Goal: Task Accomplishment & Management: Manage account settings

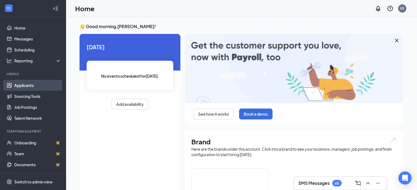
click at [26, 84] on link "Applicants" at bounding box center [37, 85] width 47 height 11
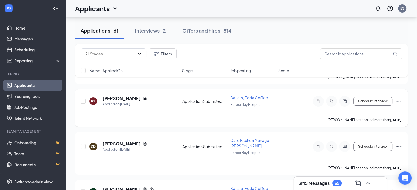
scroll to position [110, 0]
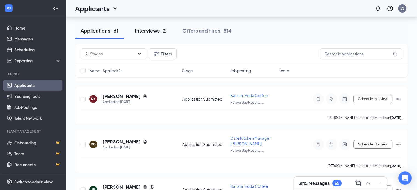
click at [156, 30] on div "Interviews · 2" at bounding box center [150, 30] width 31 height 7
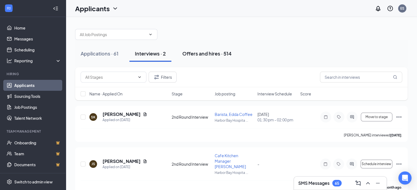
click at [204, 55] on div "Offers and hires · 514" at bounding box center [206, 53] width 49 height 7
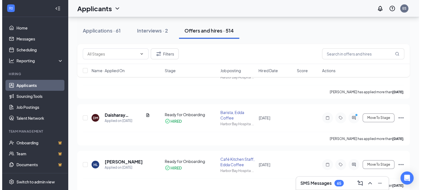
scroll to position [55, 0]
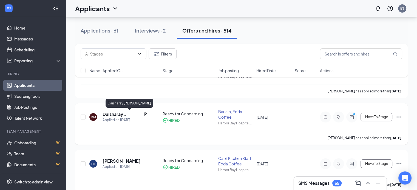
click at [117, 114] on h5 "Daisharay [PERSON_NAME]" at bounding box center [121, 115] width 39 height 6
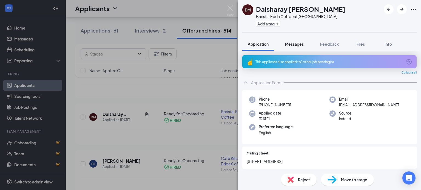
click at [293, 43] on span "Messages" at bounding box center [294, 44] width 19 height 5
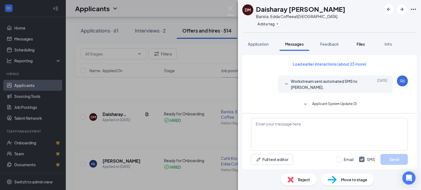
click at [361, 45] on span "Files" at bounding box center [360, 44] width 8 height 5
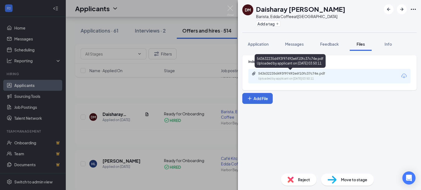
click at [296, 75] on div "543632235d493f97492e6f10fc37c74e.pdf" at bounding box center [296, 74] width 77 height 4
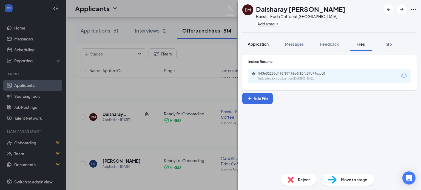
click at [260, 46] on span "Application" at bounding box center [258, 44] width 21 height 5
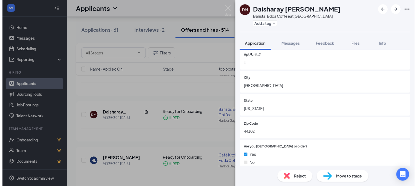
scroll to position [137, 0]
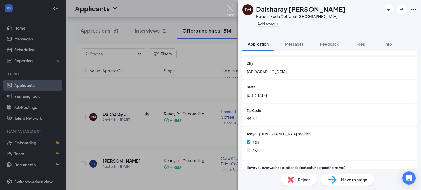
click at [229, 10] on img at bounding box center [230, 10] width 7 height 11
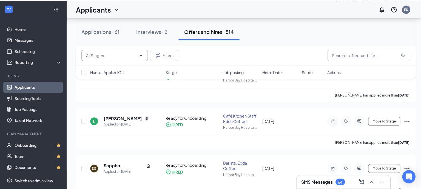
scroll to position [164, 0]
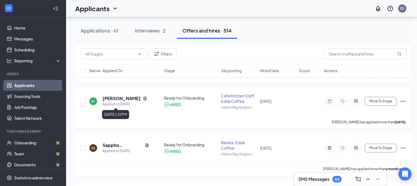
click at [131, 102] on div "Applied on [DATE]" at bounding box center [124, 104] width 45 height 5
click at [126, 99] on h5 "[PERSON_NAME]" at bounding box center [121, 99] width 38 height 6
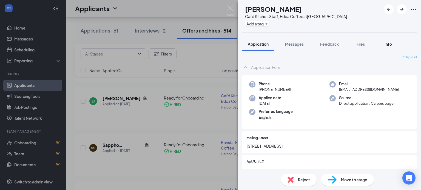
click at [385, 47] on button "Info" at bounding box center [388, 44] width 22 height 14
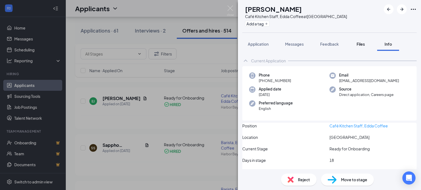
click at [358, 43] on span "Files" at bounding box center [360, 44] width 8 height 5
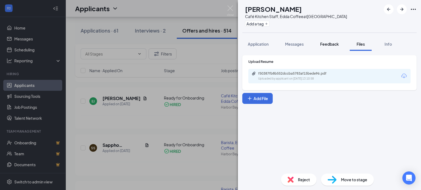
click at [323, 44] on span "Feedback" at bounding box center [329, 44] width 19 height 5
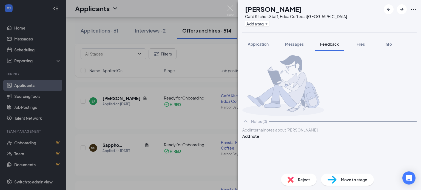
click at [290, 43] on span "Messages" at bounding box center [294, 44] width 19 height 5
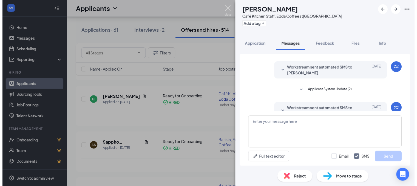
scroll to position [120, 0]
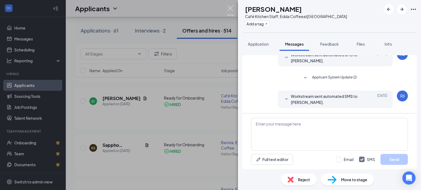
click at [227, 8] on img at bounding box center [230, 10] width 7 height 11
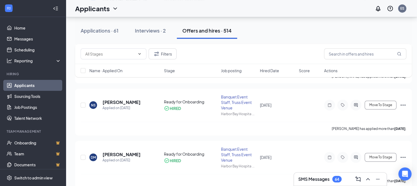
scroll to position [384, 0]
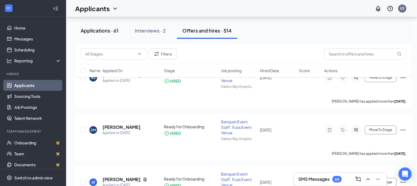
click at [102, 27] on div "Applications · 61" at bounding box center [100, 30] width 38 height 7
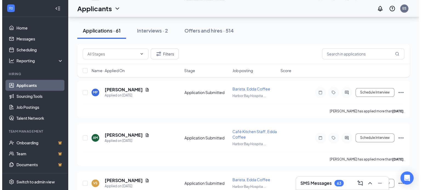
scroll to position [658, 0]
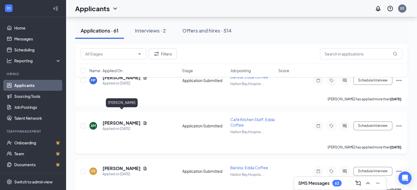
click at [134, 120] on h5 "[PERSON_NAME]" at bounding box center [121, 123] width 38 height 6
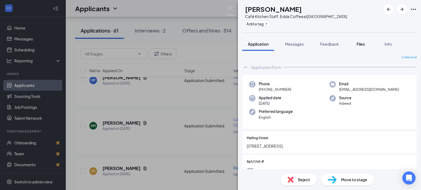
click at [365, 45] on div "Files" at bounding box center [360, 43] width 11 height 5
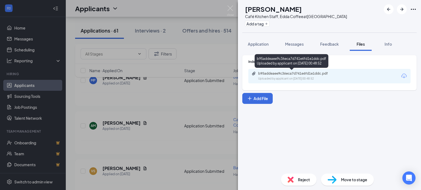
click at [293, 72] on div "b95addeaee9c36eca7d741e6fd1e1ddc.pdf" at bounding box center [296, 74] width 77 height 4
